Goal: Navigation & Orientation: Find specific page/section

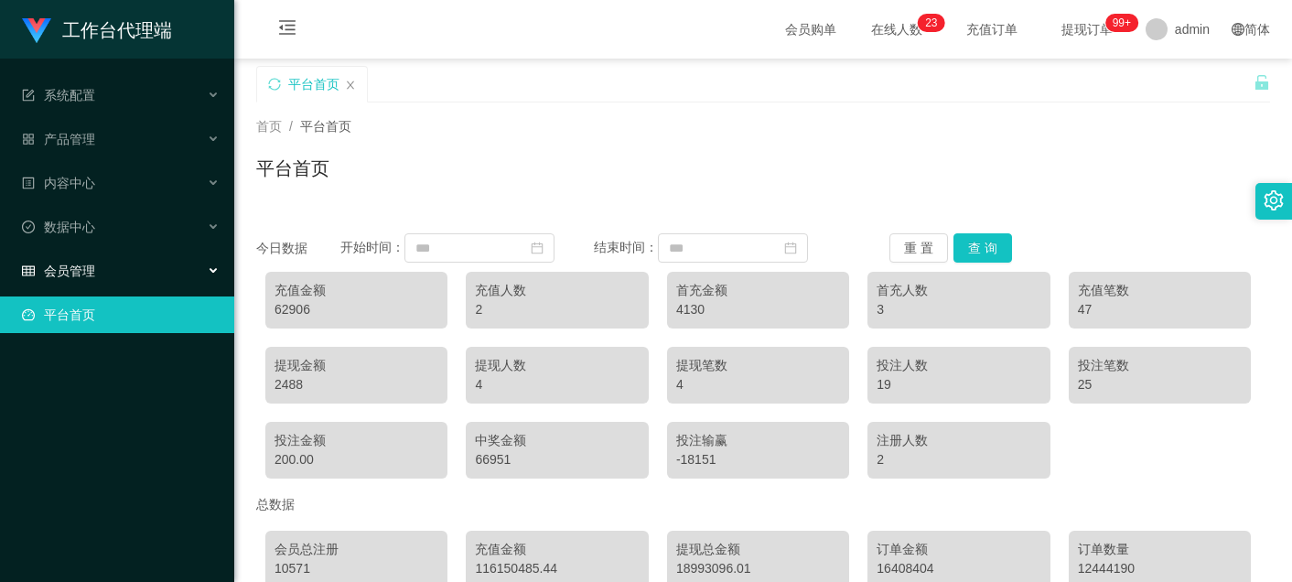
click at [139, 261] on div "会员管理" at bounding box center [117, 271] width 234 height 37
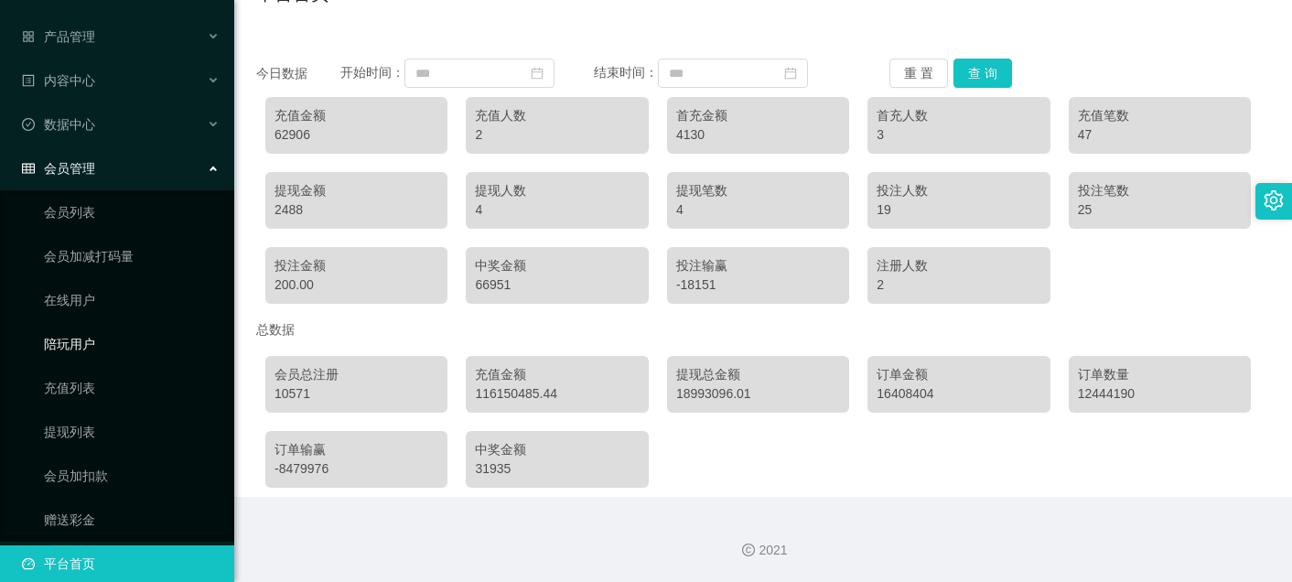
scroll to position [121, 0]
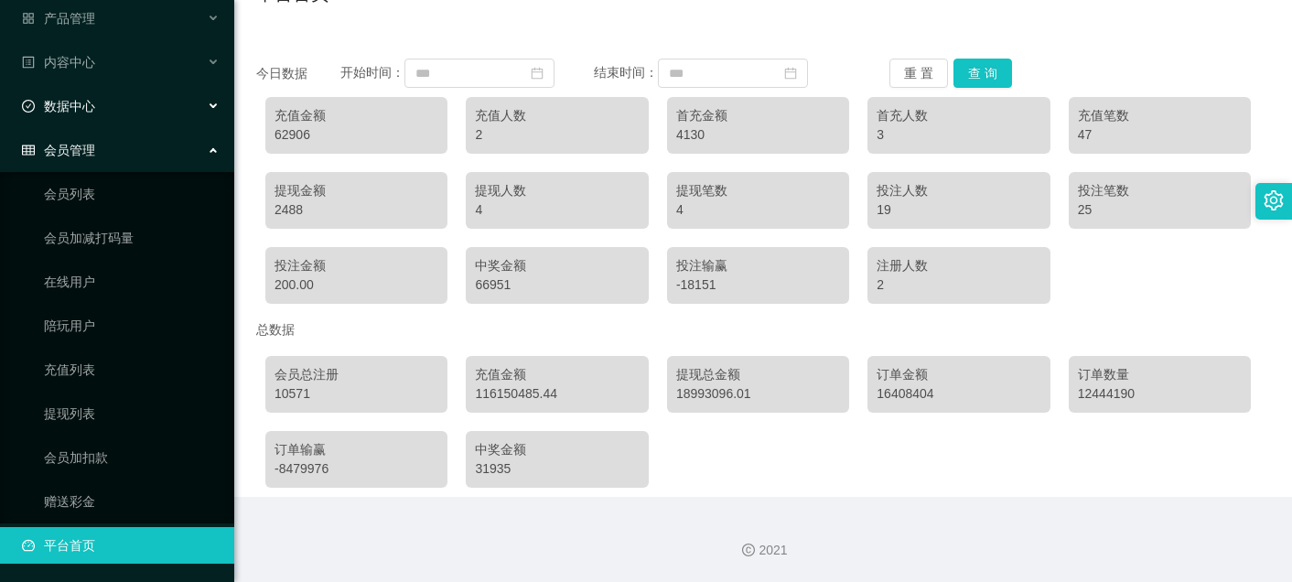
click at [145, 97] on div "数据中心" at bounding box center [117, 106] width 234 height 37
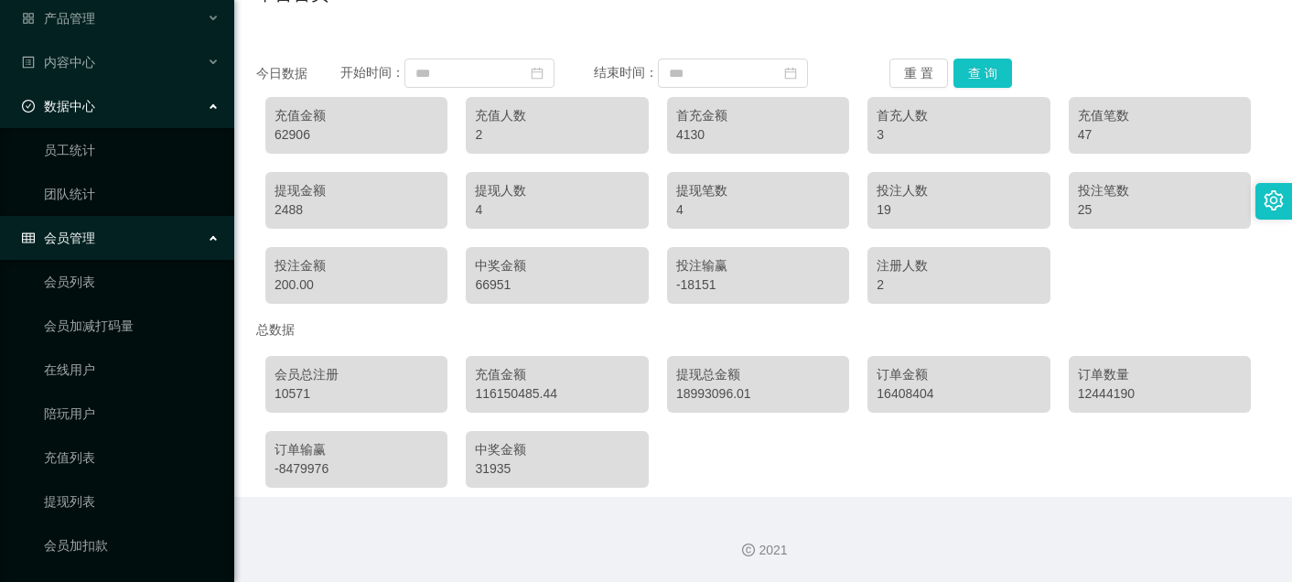
click at [118, 245] on div "会员管理" at bounding box center [117, 238] width 234 height 37
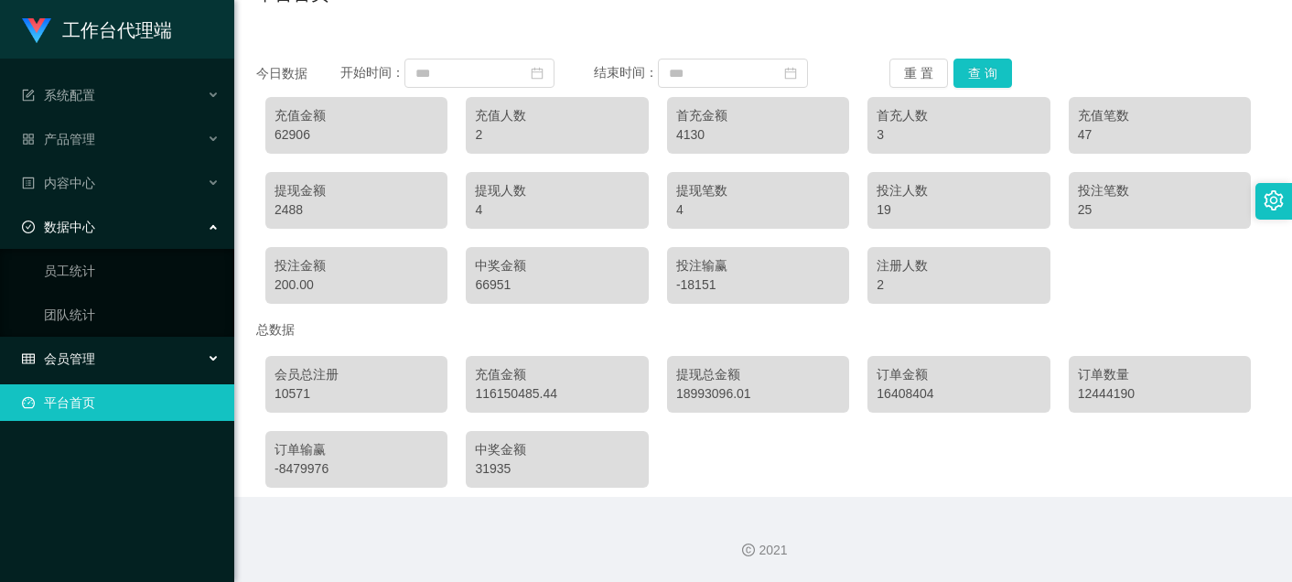
scroll to position [0, 0]
click at [115, 225] on div "数据中心" at bounding box center [117, 227] width 234 height 37
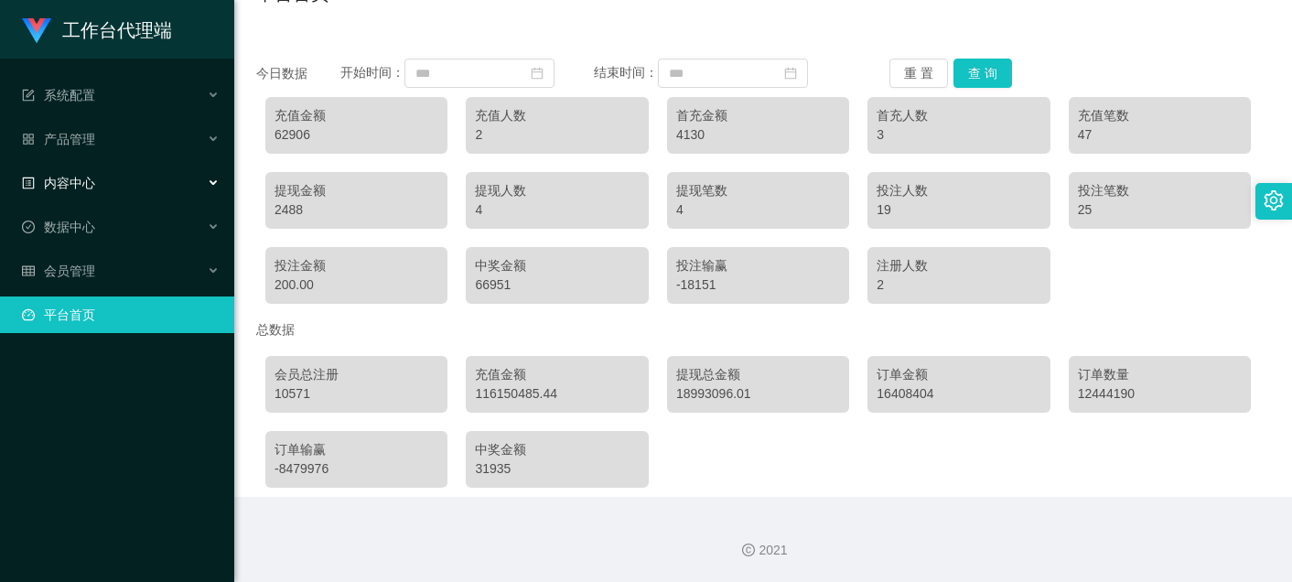
click at [122, 189] on div "内容中心" at bounding box center [117, 183] width 234 height 37
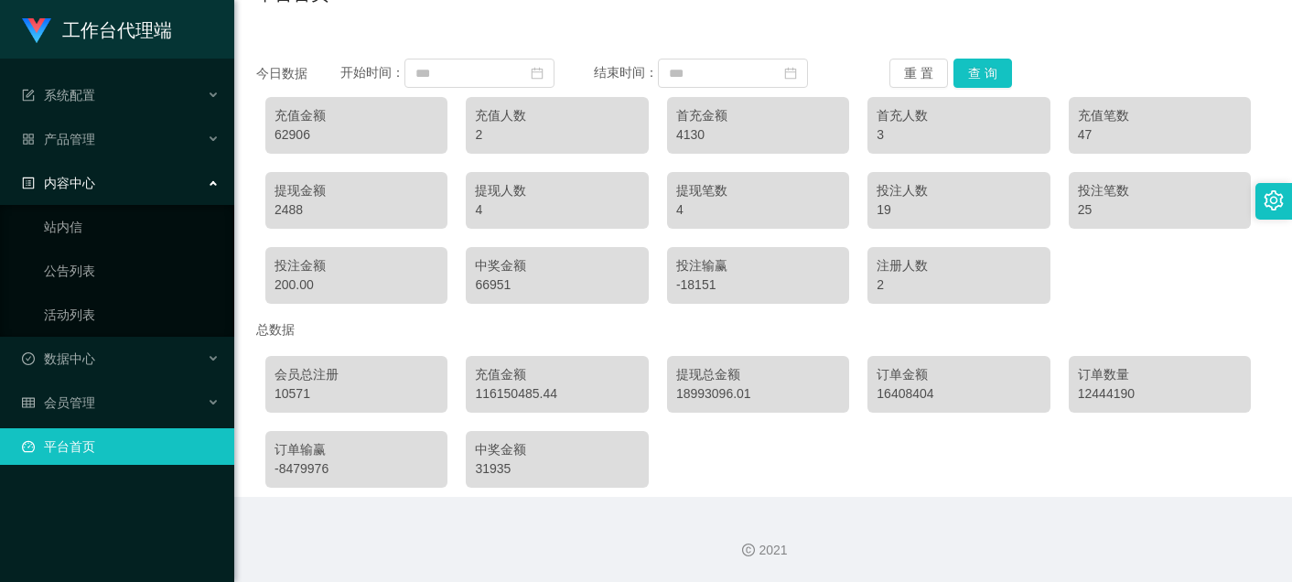
click at [122, 189] on div "内容中心" at bounding box center [117, 183] width 234 height 37
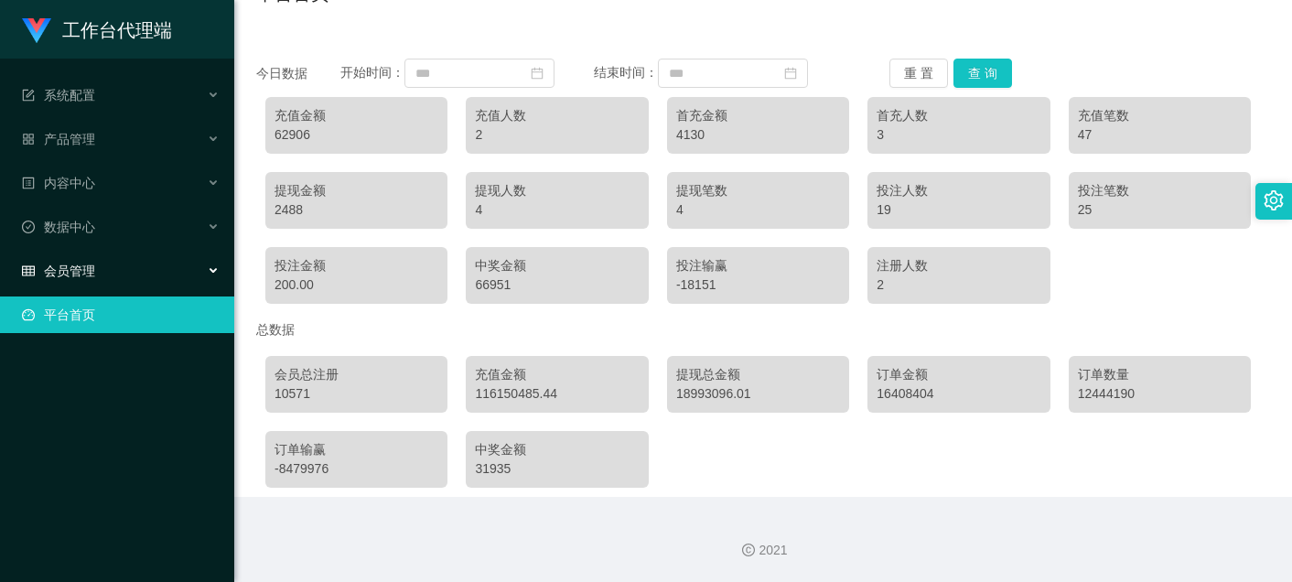
click at [121, 254] on div "会员管理" at bounding box center [117, 271] width 234 height 37
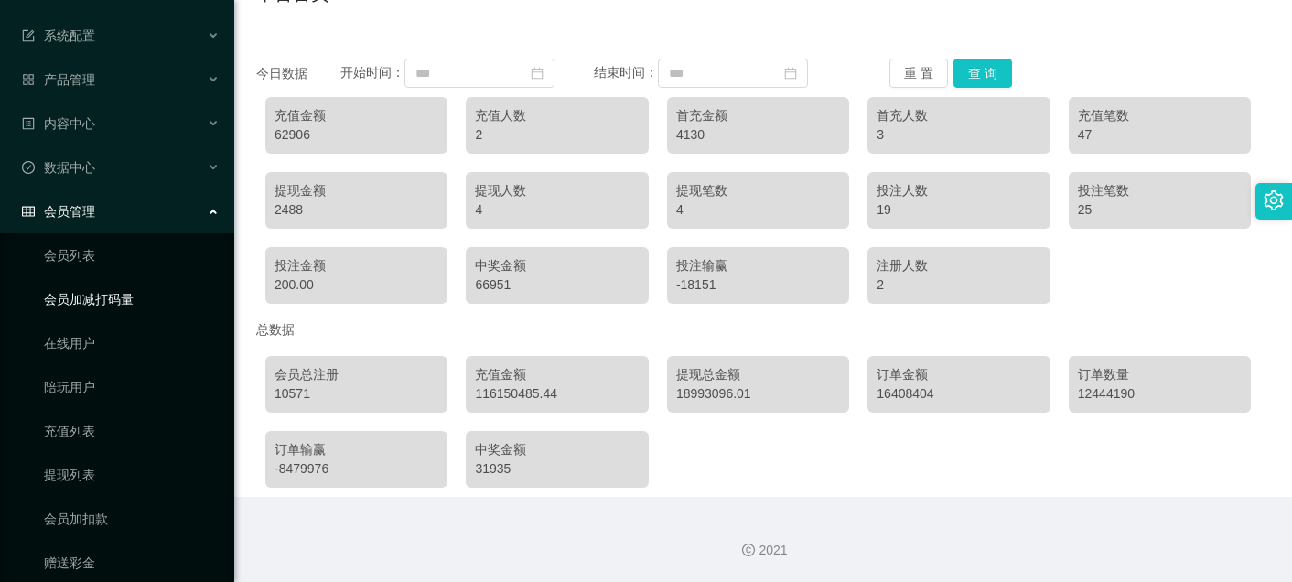
scroll to position [92, 0]
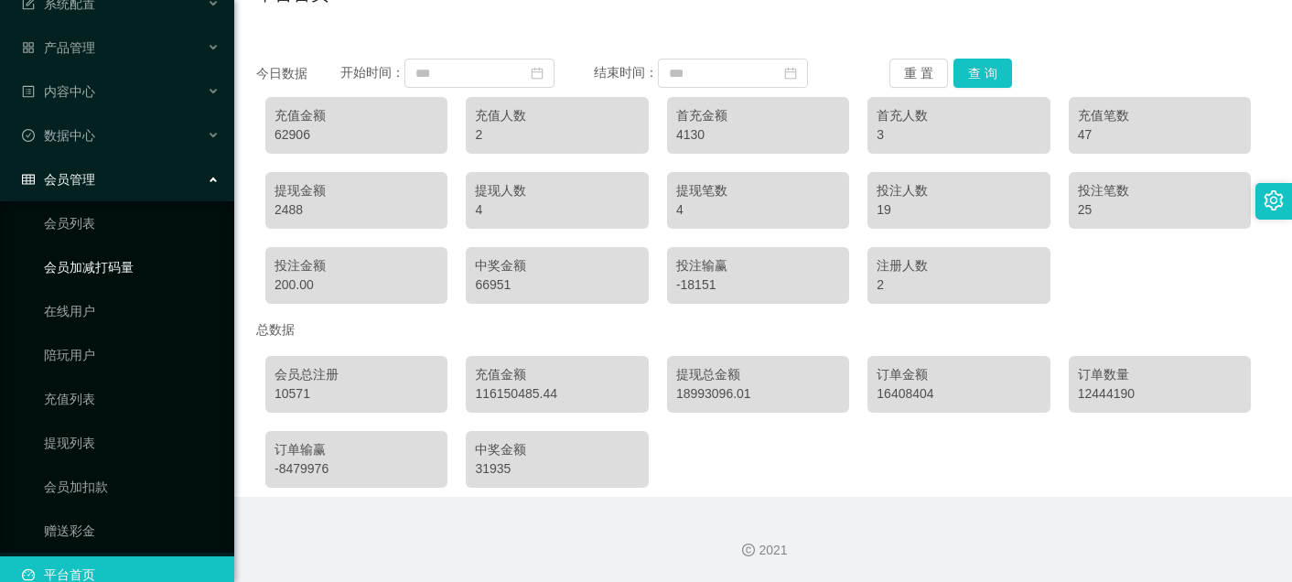
click at [143, 258] on link "会员加减打码量" at bounding box center [132, 267] width 176 height 37
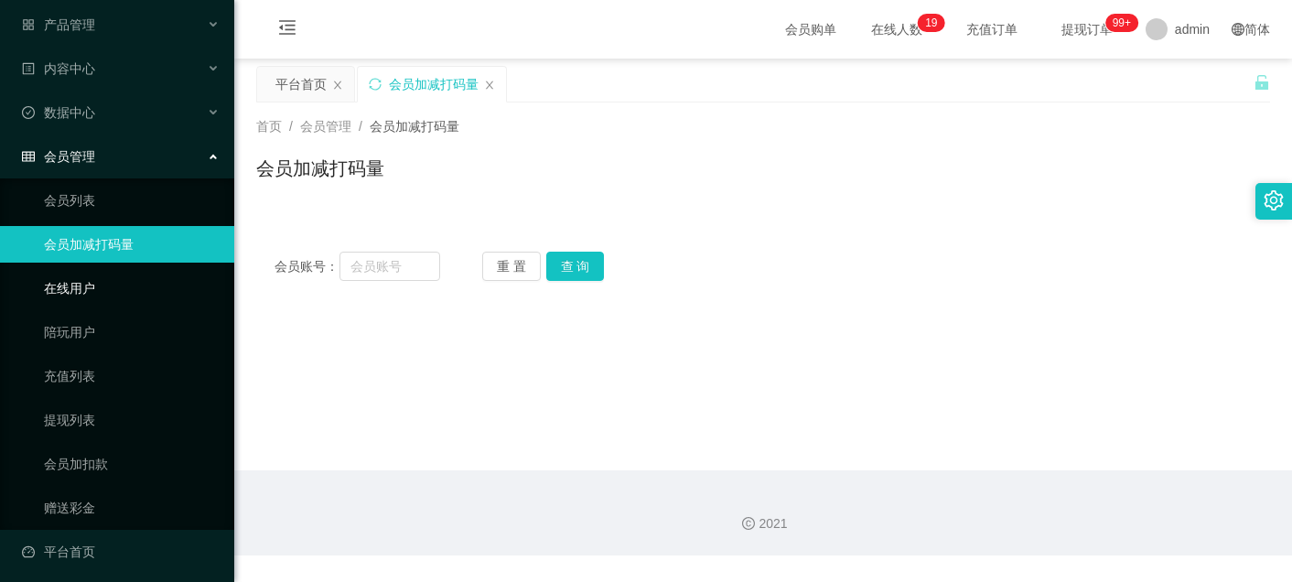
scroll to position [121, 0]
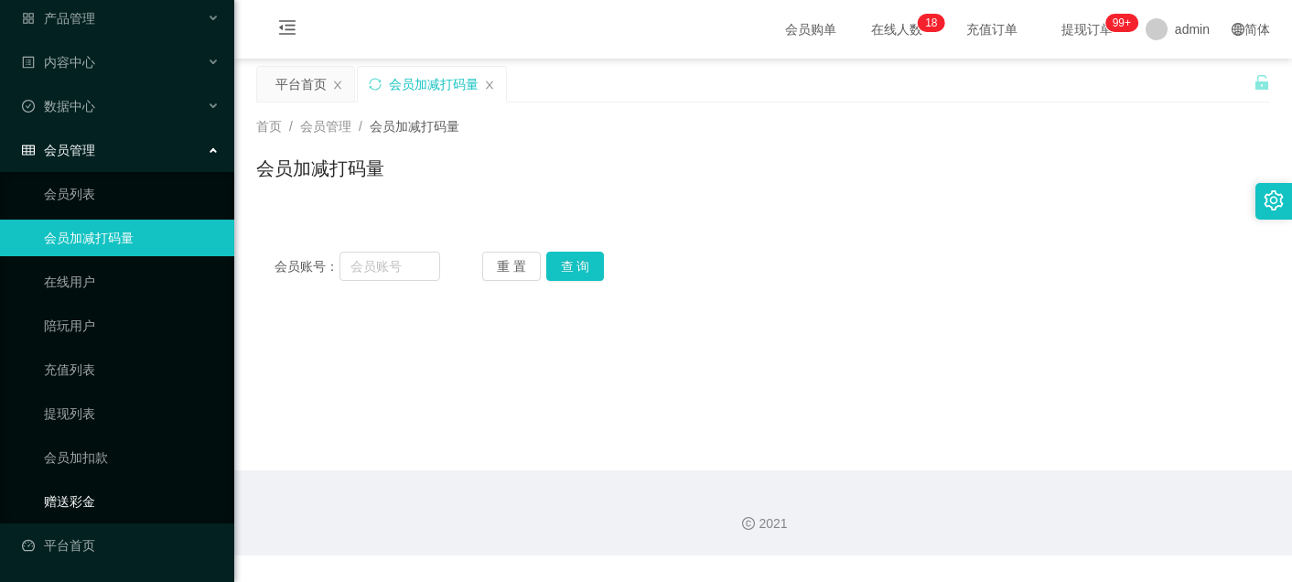
click at [74, 503] on link "赠送彩金" at bounding box center [132, 501] width 176 height 37
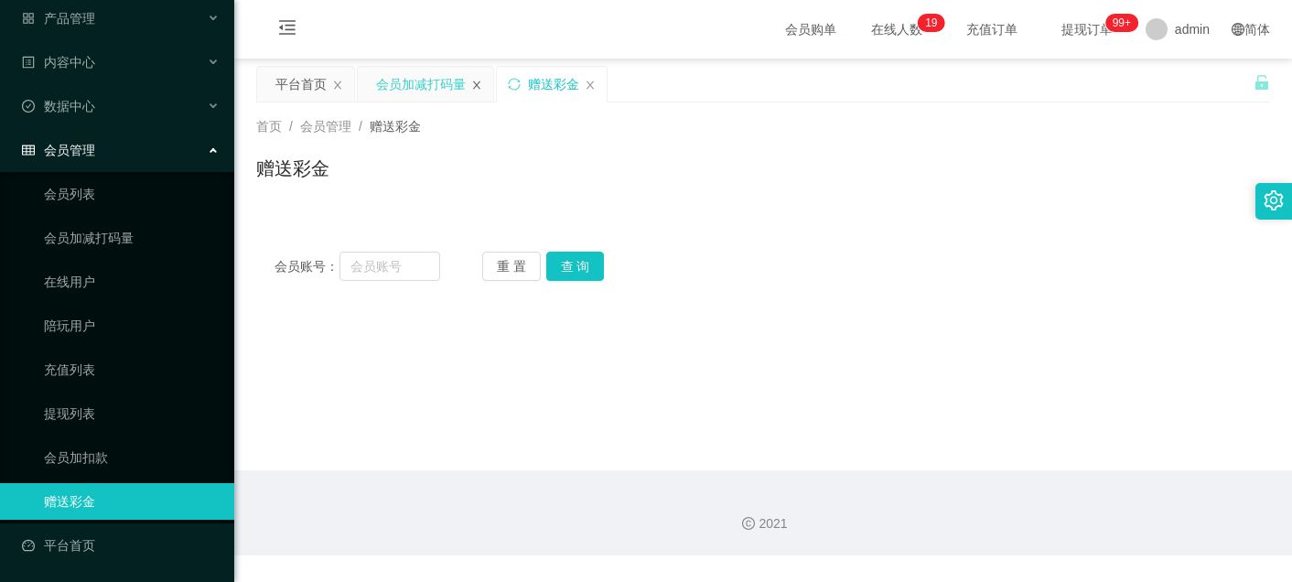
click at [472, 81] on icon "图标: close" at bounding box center [476, 85] width 11 height 11
click at [112, 452] on link "会员加扣款" at bounding box center [132, 457] width 176 height 37
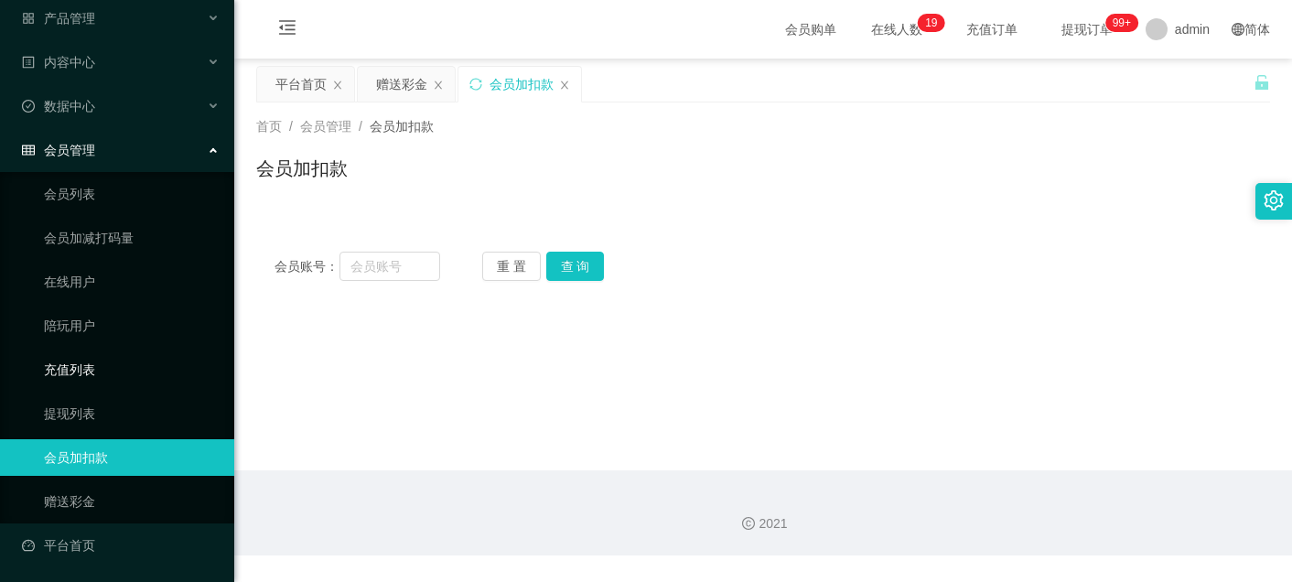
click at [112, 372] on link "充值列表" at bounding box center [132, 369] width 176 height 37
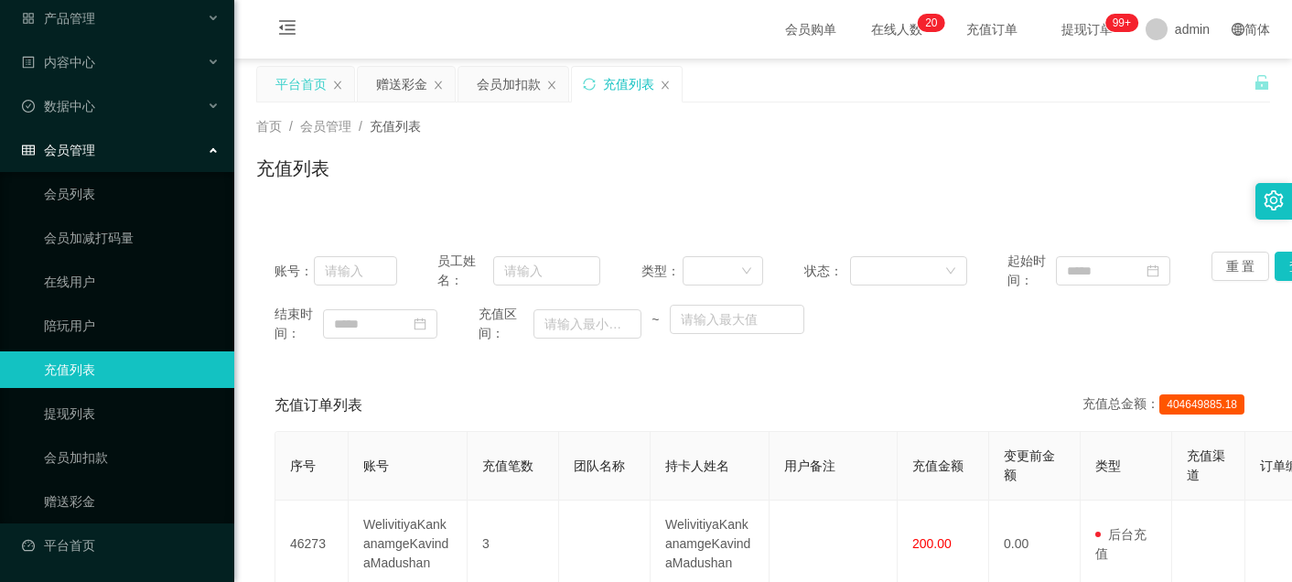
click at [295, 77] on div "平台首页" at bounding box center [301, 84] width 51 height 35
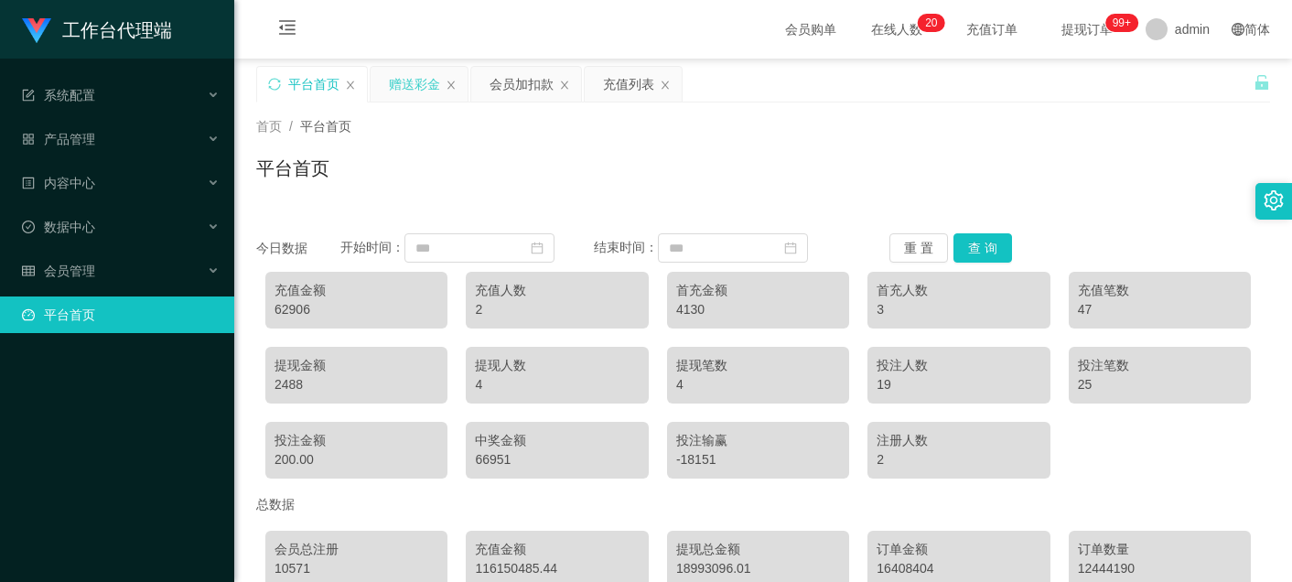
click at [425, 79] on div "赠送彩金" at bounding box center [414, 84] width 51 height 35
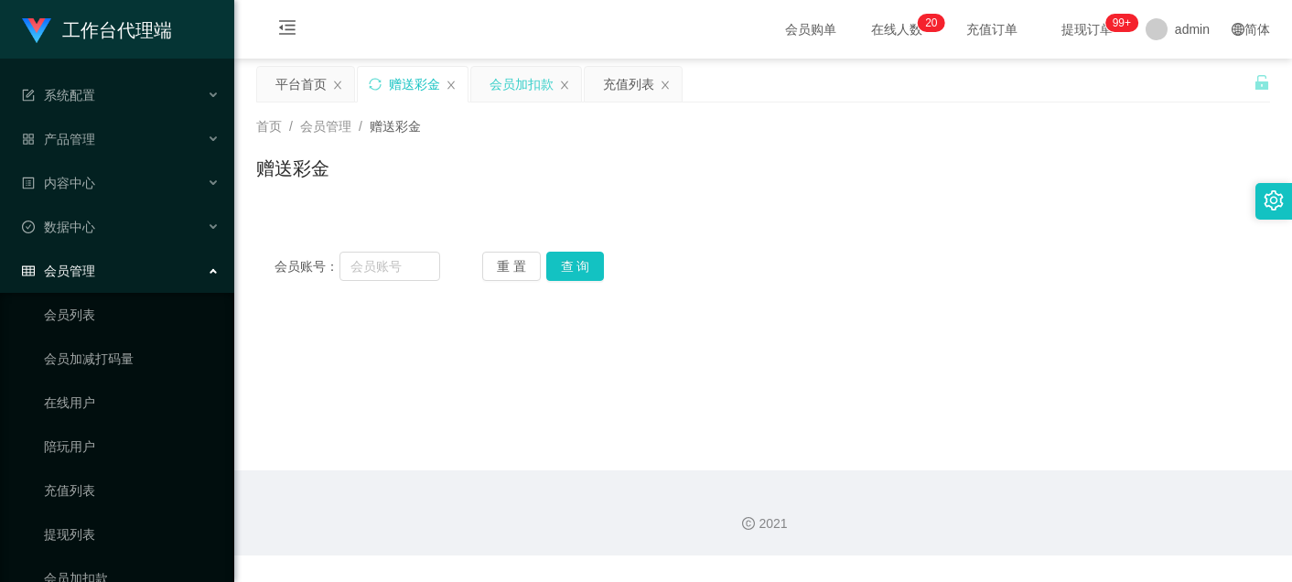
drag, startPoint x: 504, startPoint y: 70, endPoint x: 514, endPoint y: 76, distance: 11.2
click at [504, 70] on div "会员加扣款" at bounding box center [522, 84] width 64 height 35
click at [629, 84] on div "充值列表" at bounding box center [628, 84] width 51 height 35
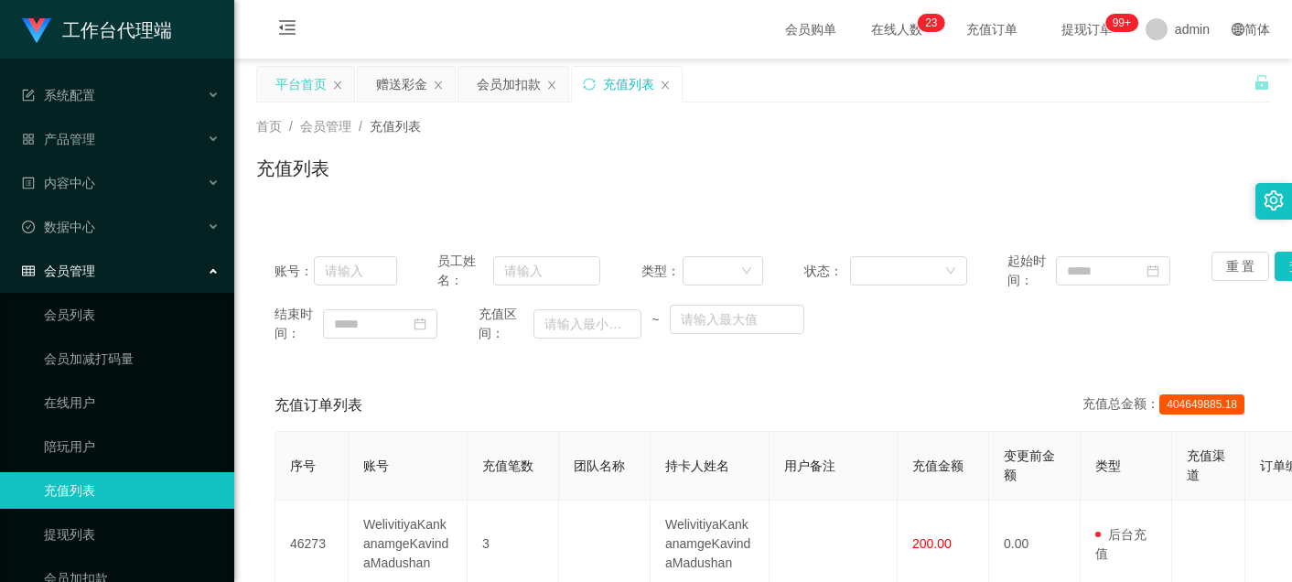
click at [297, 78] on div "平台首页" at bounding box center [301, 84] width 51 height 35
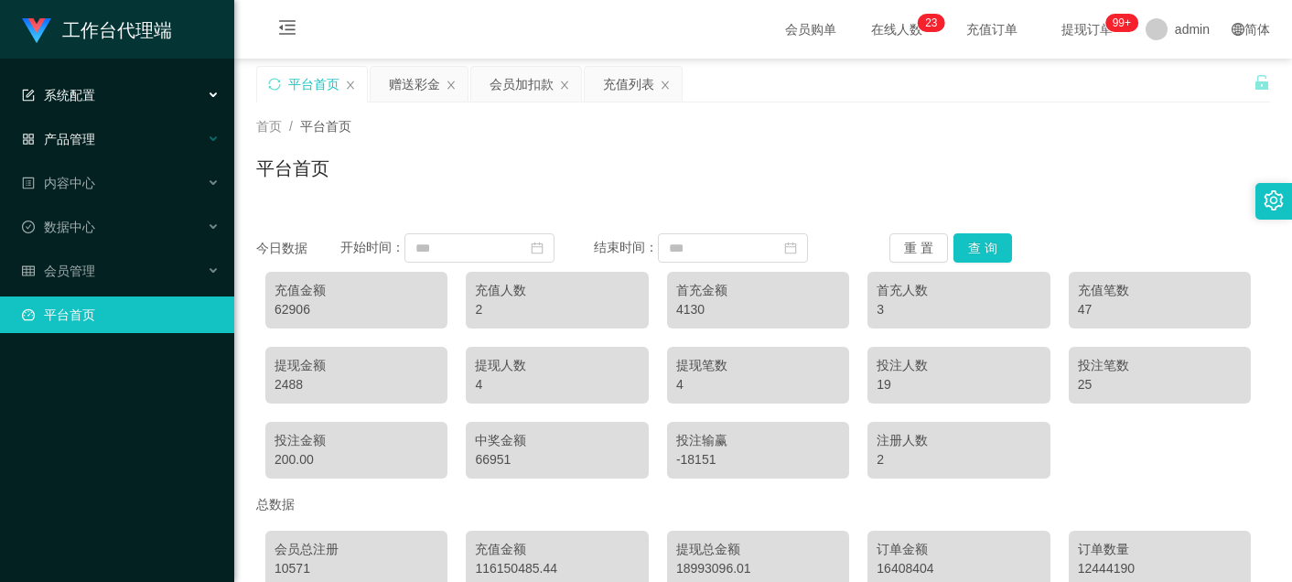
click at [94, 128] on div "产品管理" at bounding box center [117, 139] width 234 height 37
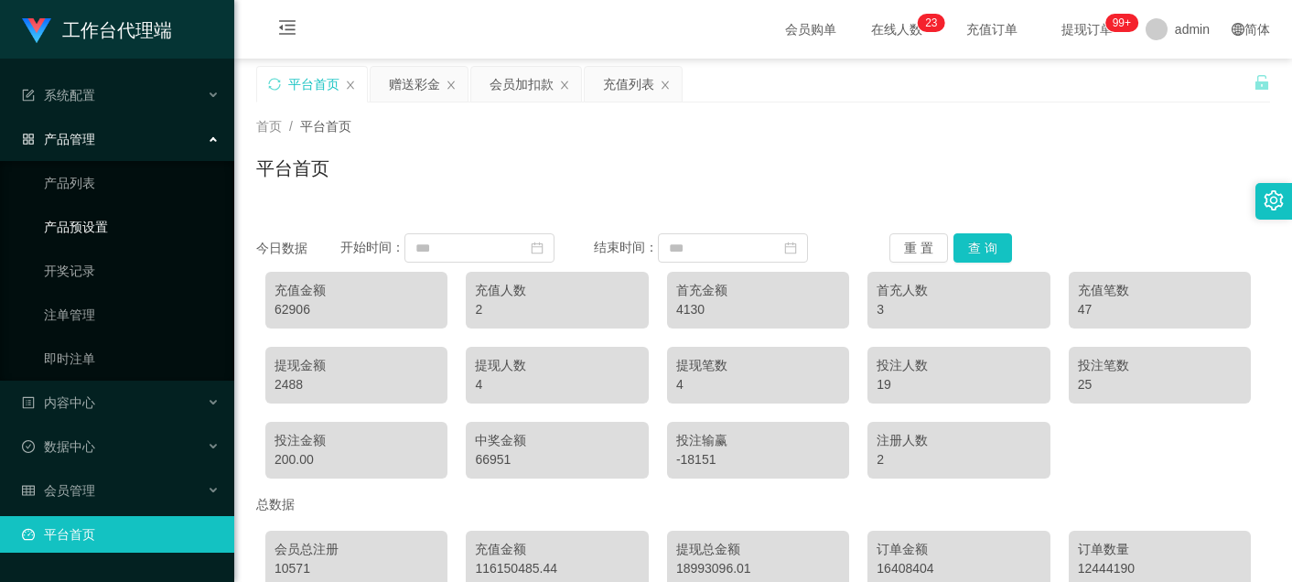
click at [110, 238] on link "产品预设置" at bounding box center [132, 227] width 176 height 37
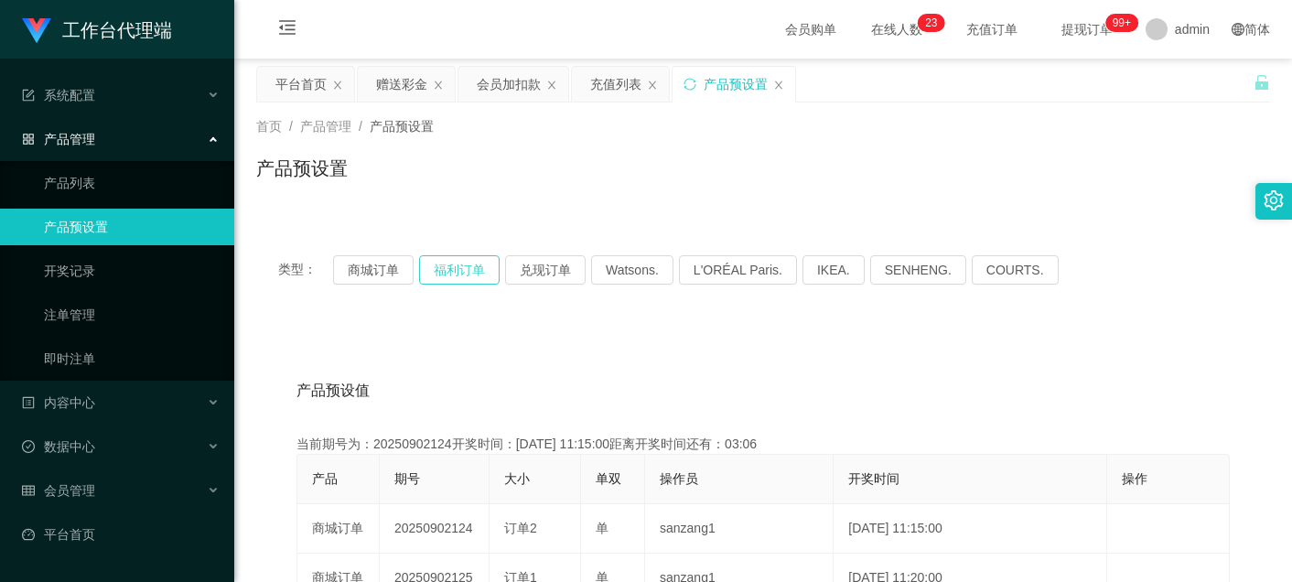
click at [481, 274] on button "福利订单" at bounding box center [459, 269] width 81 height 29
click at [691, 81] on icon "图标: sync" at bounding box center [690, 84] width 13 height 13
click at [436, 277] on button "福利订单" at bounding box center [459, 269] width 81 height 29
click at [457, 276] on button "福利订单" at bounding box center [459, 269] width 81 height 29
